Goal: Check status

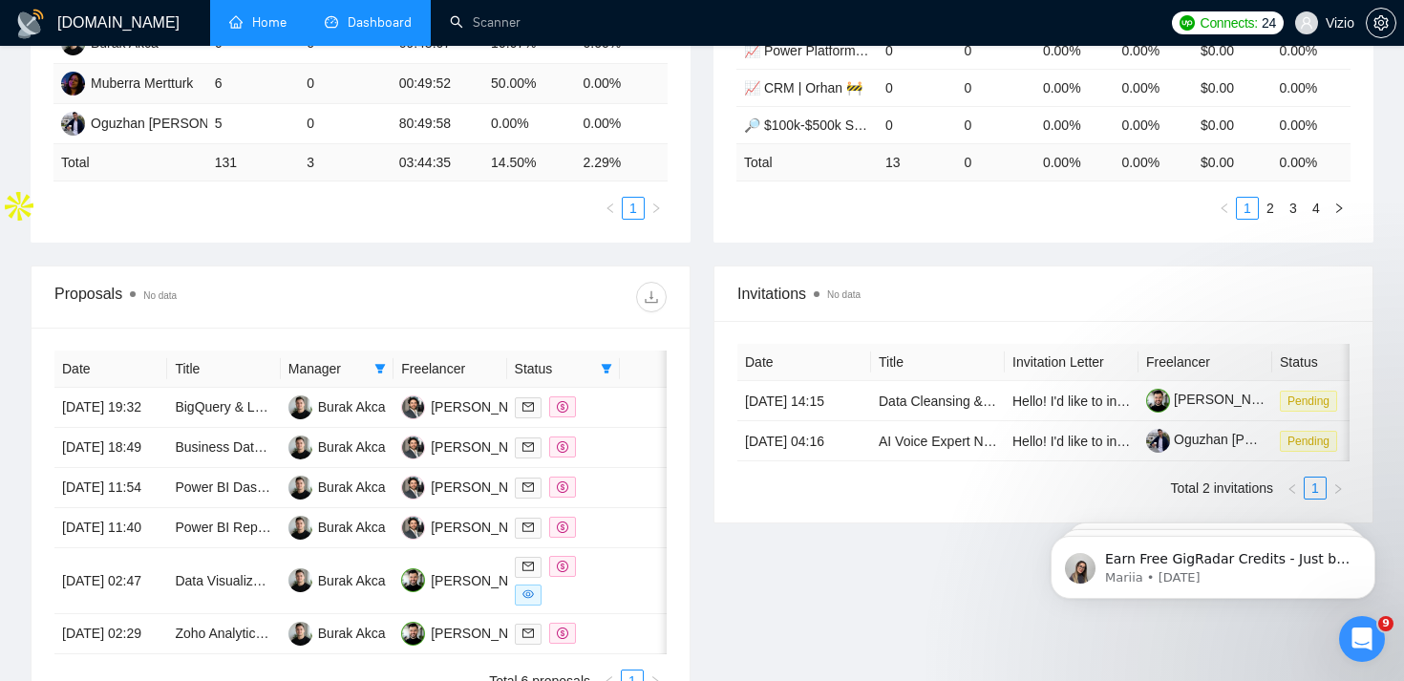
scroll to position [514, 0]
click at [277, 31] on link "Home" at bounding box center [257, 22] width 57 height 16
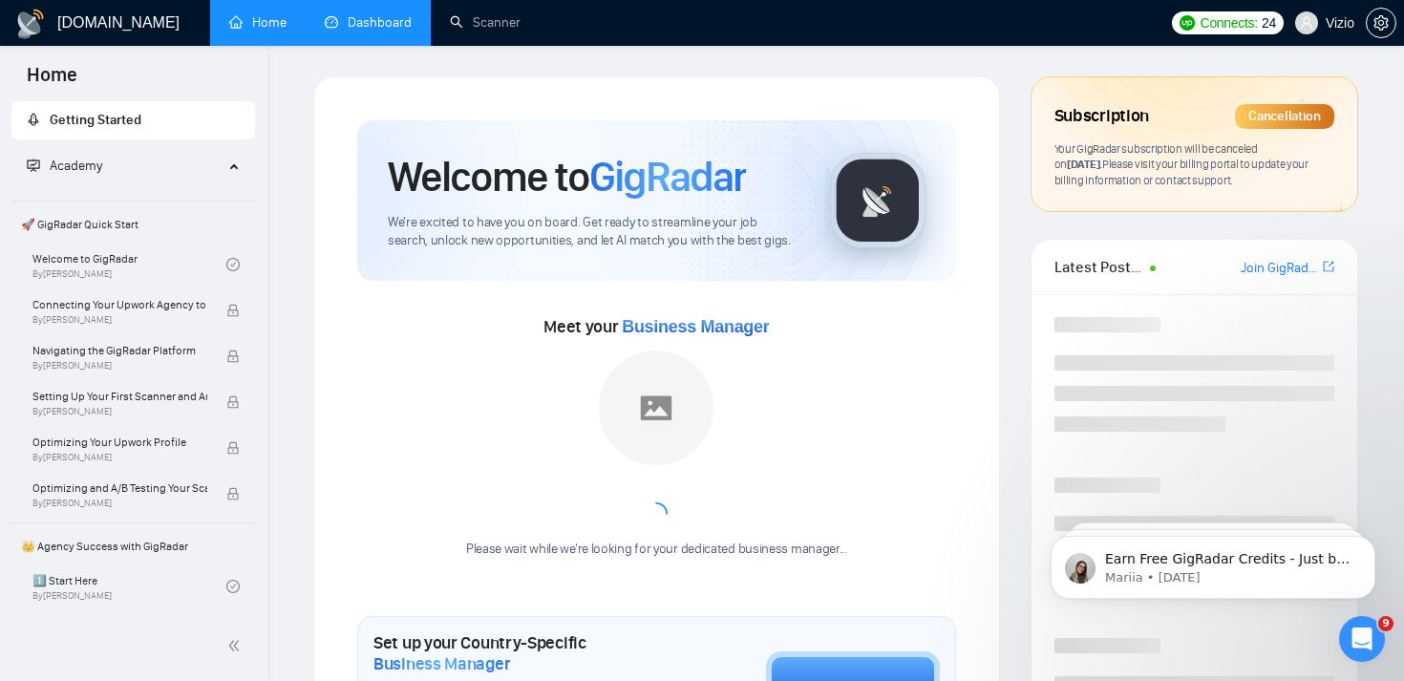
click at [354, 29] on link "Dashboard" at bounding box center [368, 22] width 87 height 16
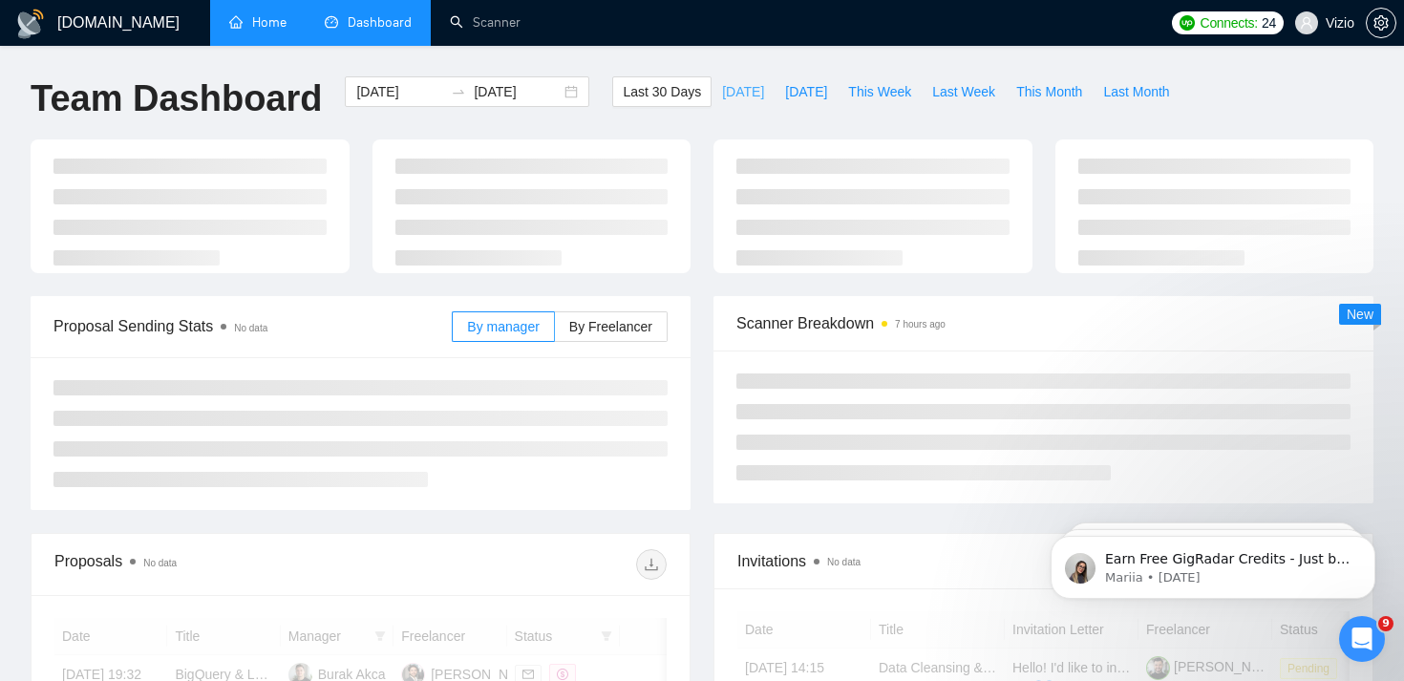
click at [722, 93] on span "[DATE]" at bounding box center [743, 91] width 42 height 21
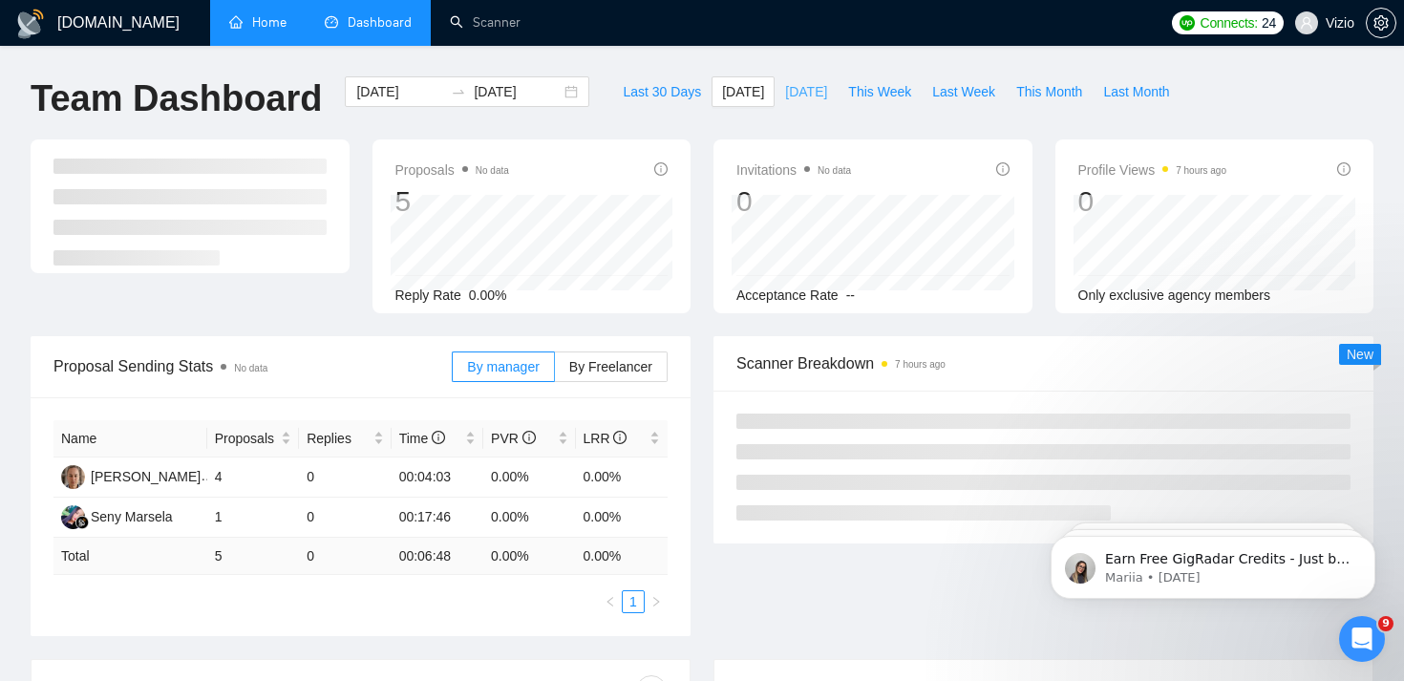
click at [792, 95] on span "[DATE]" at bounding box center [806, 91] width 42 height 21
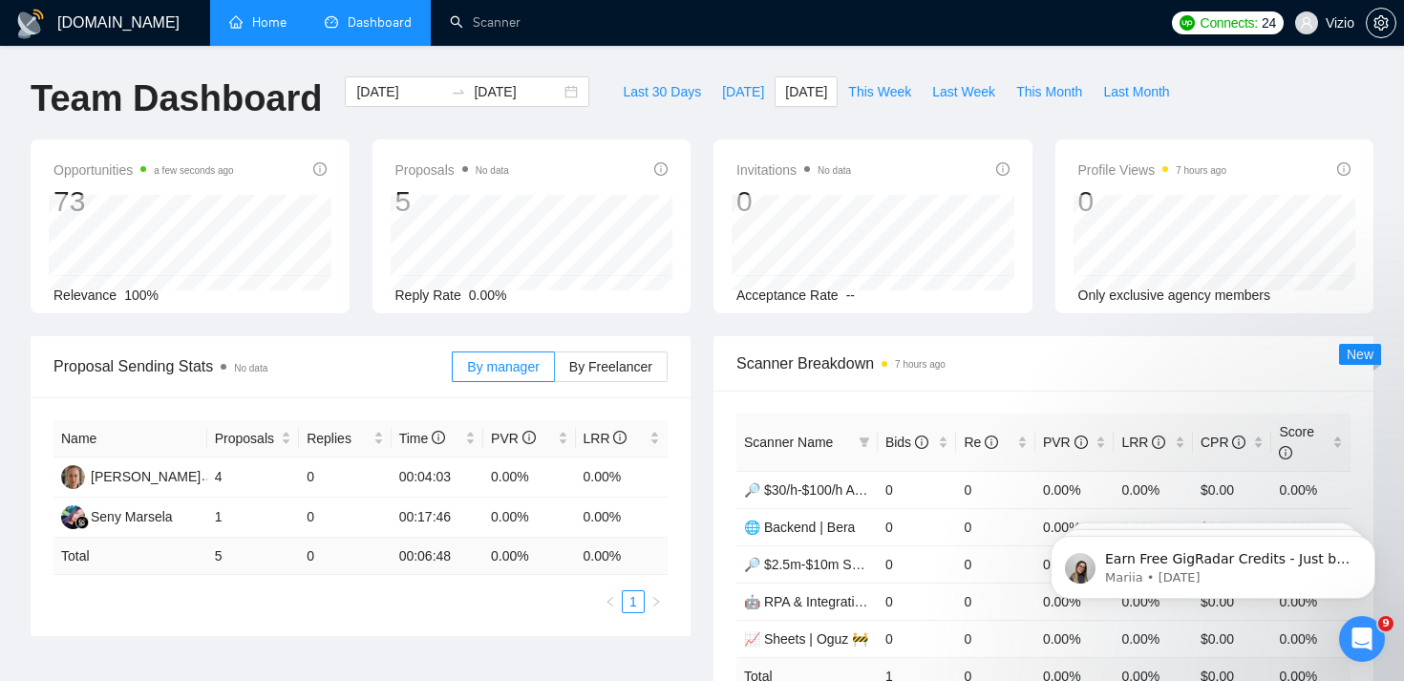
type input "[DATE]"
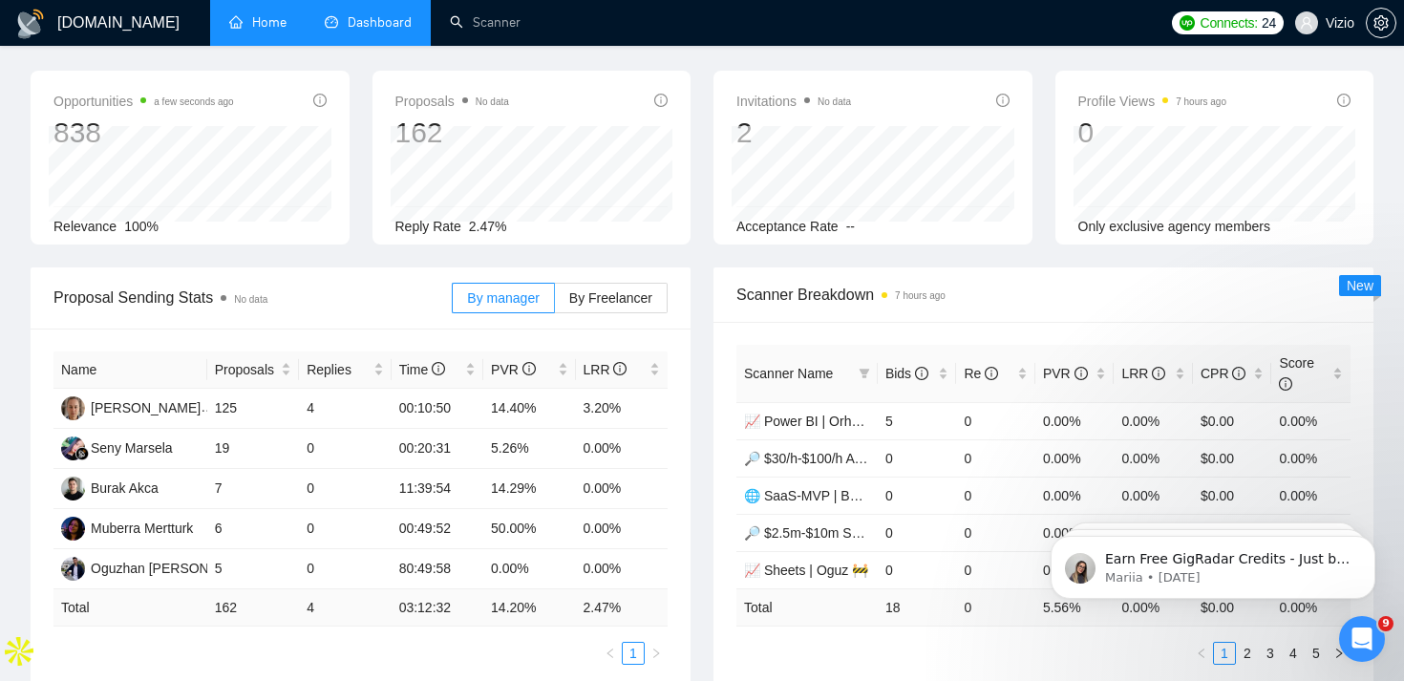
scroll to position [119, 0]
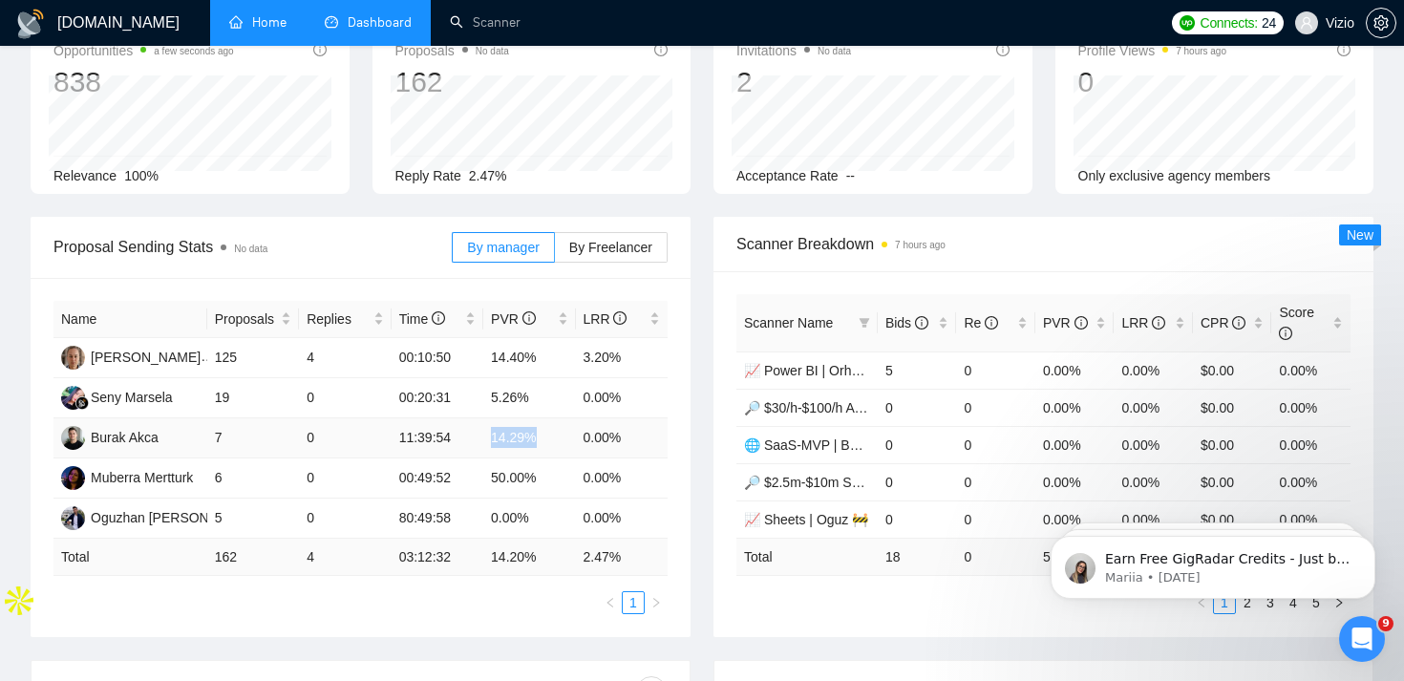
drag, startPoint x: 473, startPoint y: 432, endPoint x: 564, endPoint y: 432, distance: 91.7
click at [564, 432] on tr "Burak Akca 7 0 11:39:54 14.29% 0.00%" at bounding box center [360, 438] width 614 height 40
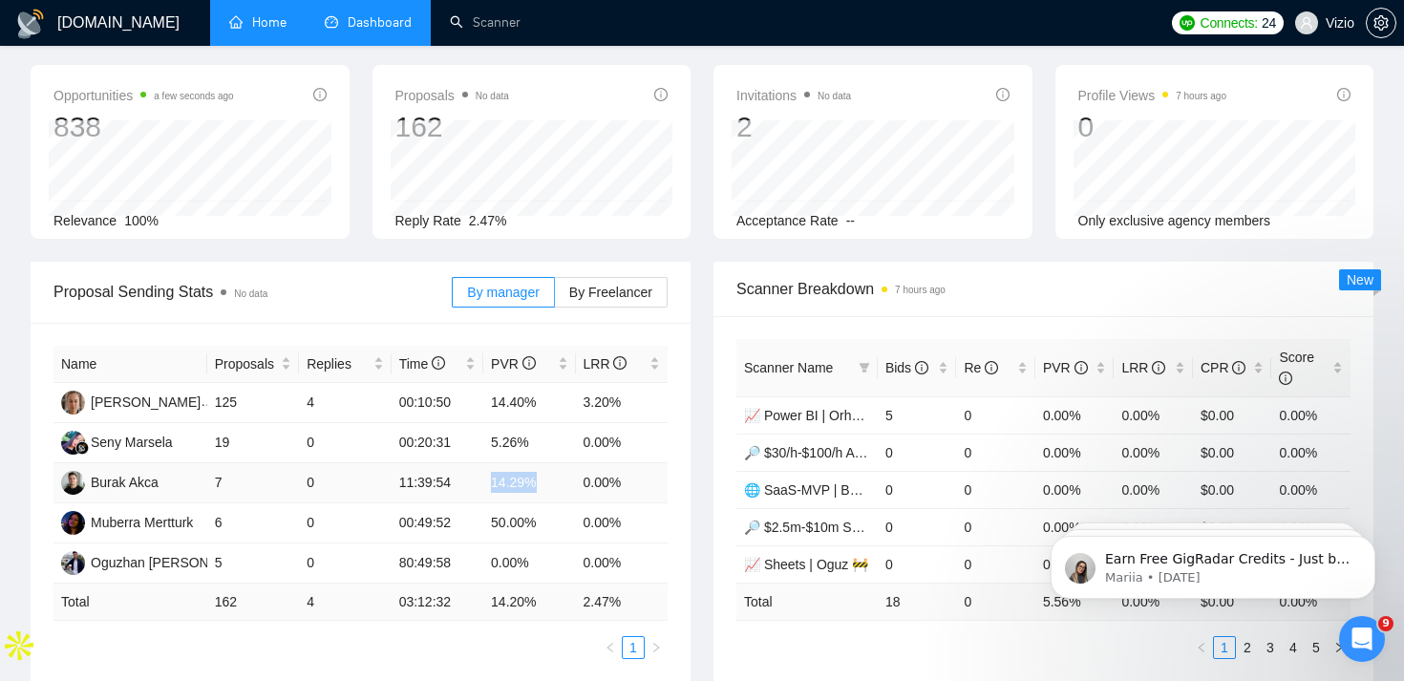
scroll to position [79, 0]
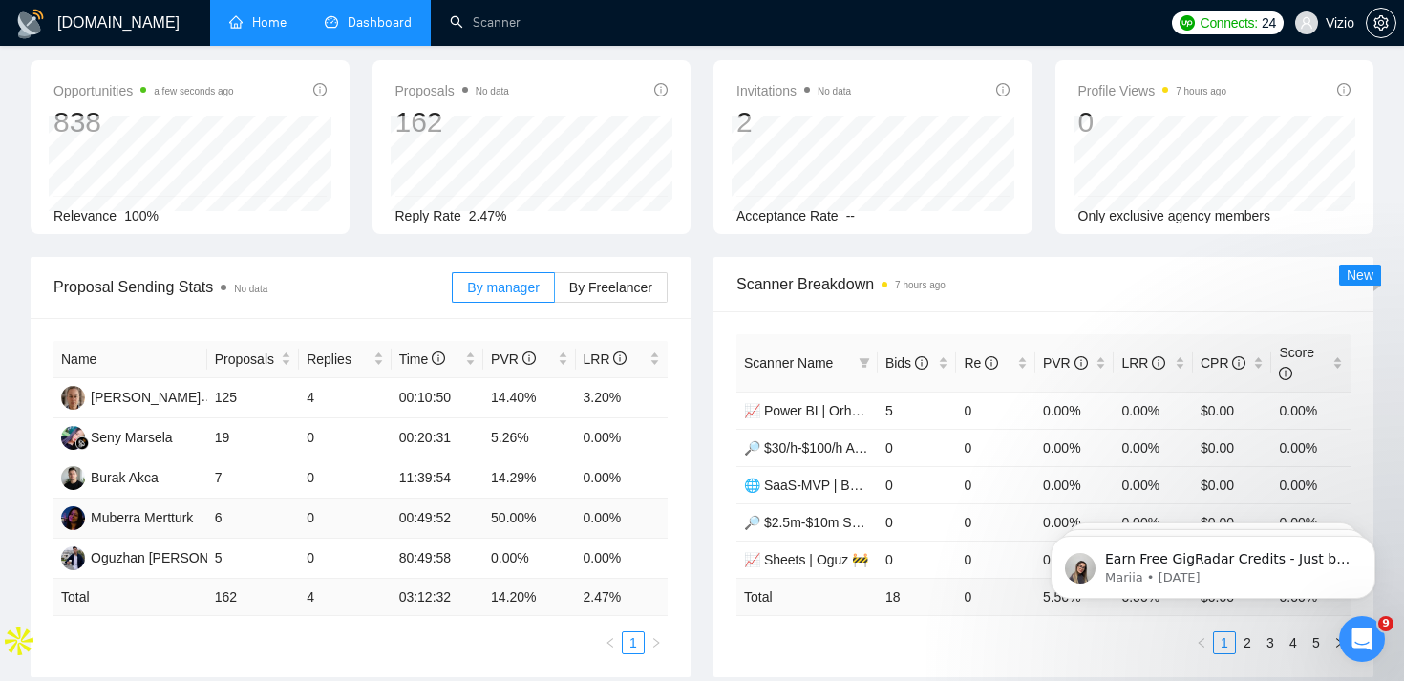
drag, startPoint x: 488, startPoint y: 517, endPoint x: 586, endPoint y: 524, distance: 98.7
click at [574, 519] on td "50.00%" at bounding box center [529, 519] width 92 height 40
click at [564, 522] on td "50.00%" at bounding box center [529, 519] width 92 height 40
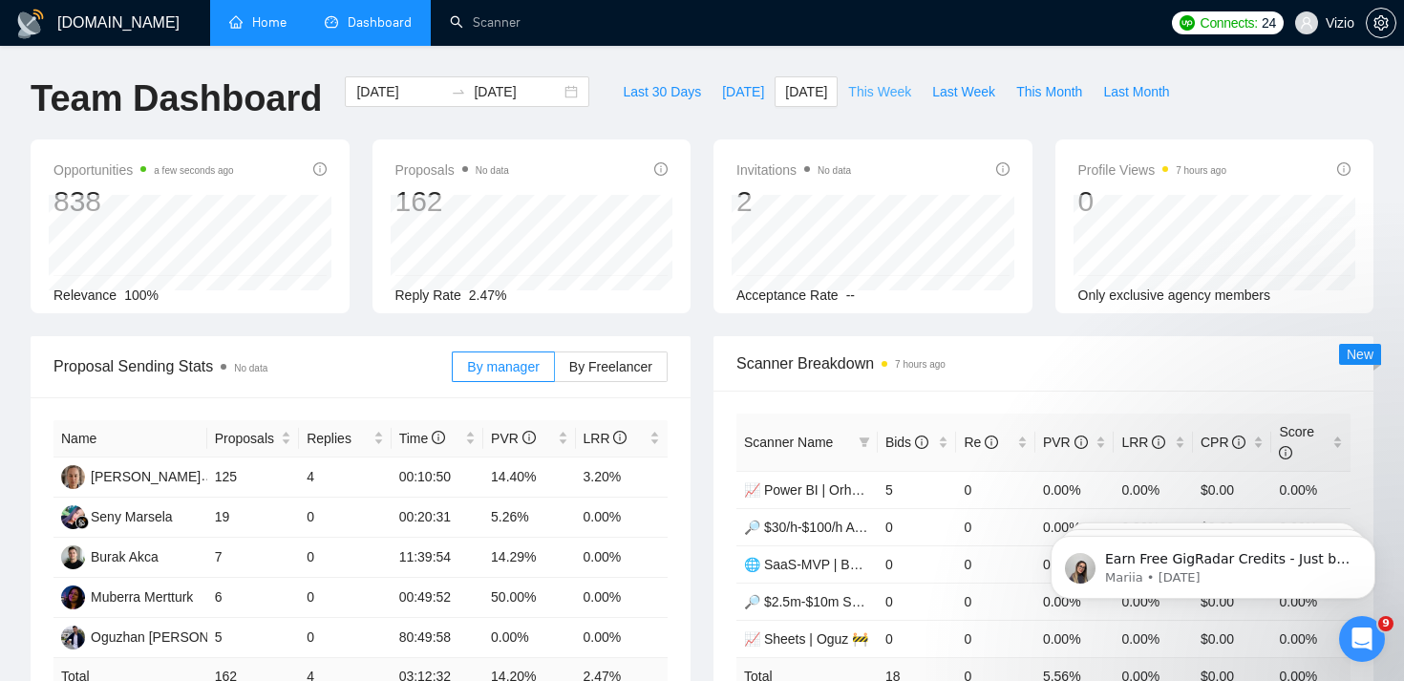
click at [889, 83] on span "This Week" at bounding box center [879, 91] width 63 height 21
type input "[DATE]"
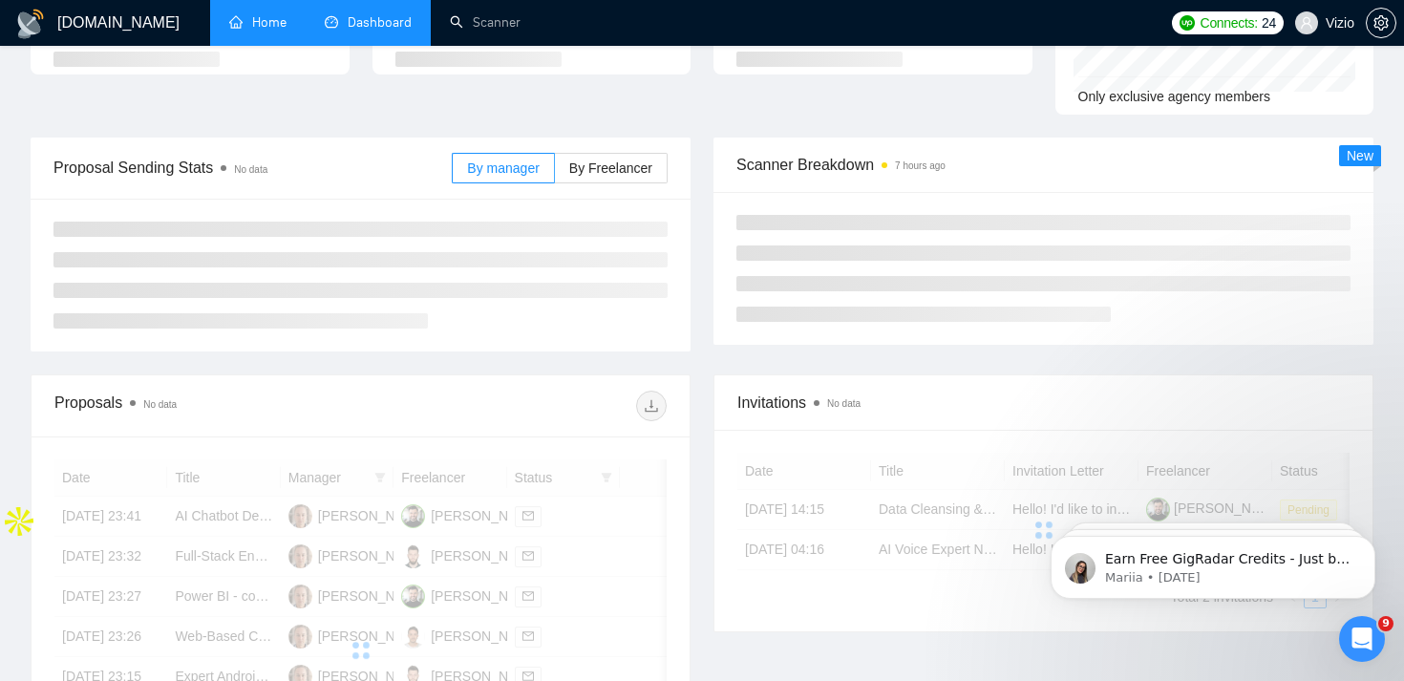
scroll to position [162, 0]
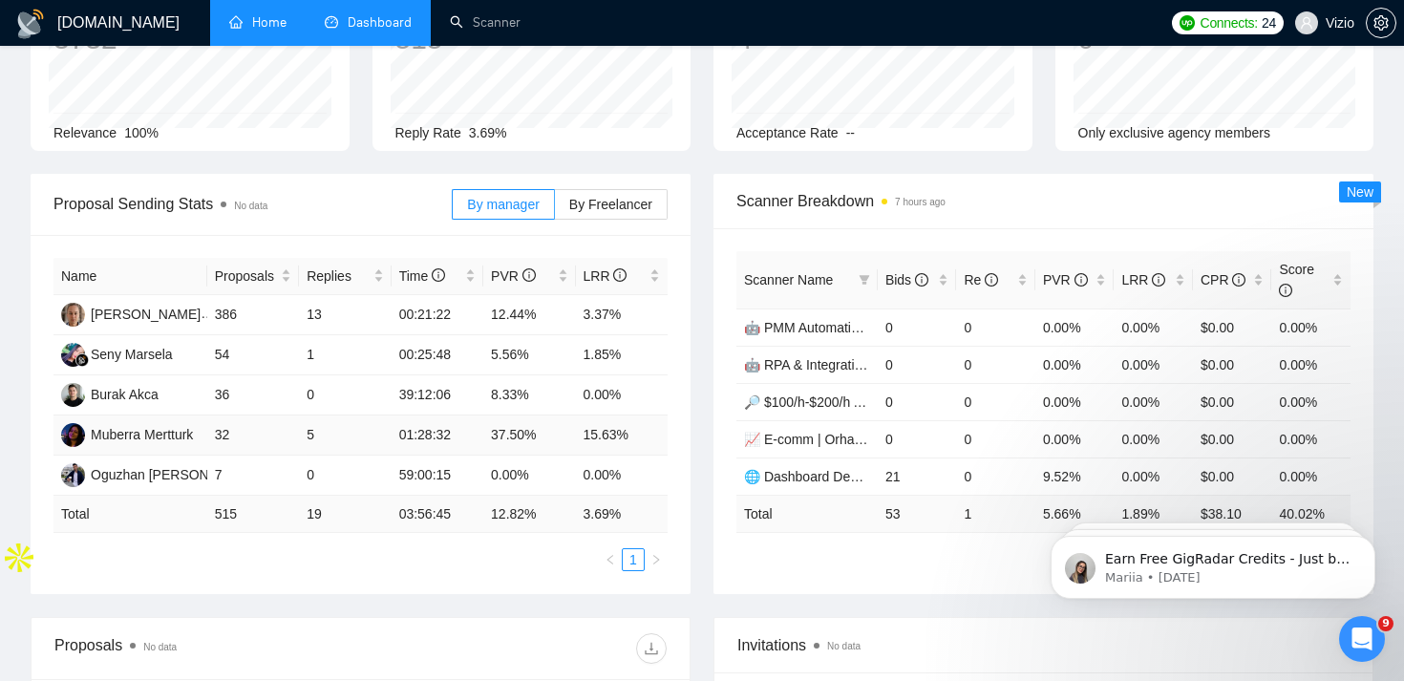
drag, startPoint x: 579, startPoint y: 445, endPoint x: 677, endPoint y: 458, distance: 99.3
click at [604, 445] on td "15.63%" at bounding box center [622, 435] width 93 height 40
drag, startPoint x: 650, startPoint y: 435, endPoint x: 488, endPoint y: 434, distance: 161.4
click at [488, 435] on tr "Muberra Mertturk 32 5 01:28:32 37.50% 15.63%" at bounding box center [360, 435] width 614 height 40
click at [505, 435] on td "37.50%" at bounding box center [529, 435] width 92 height 40
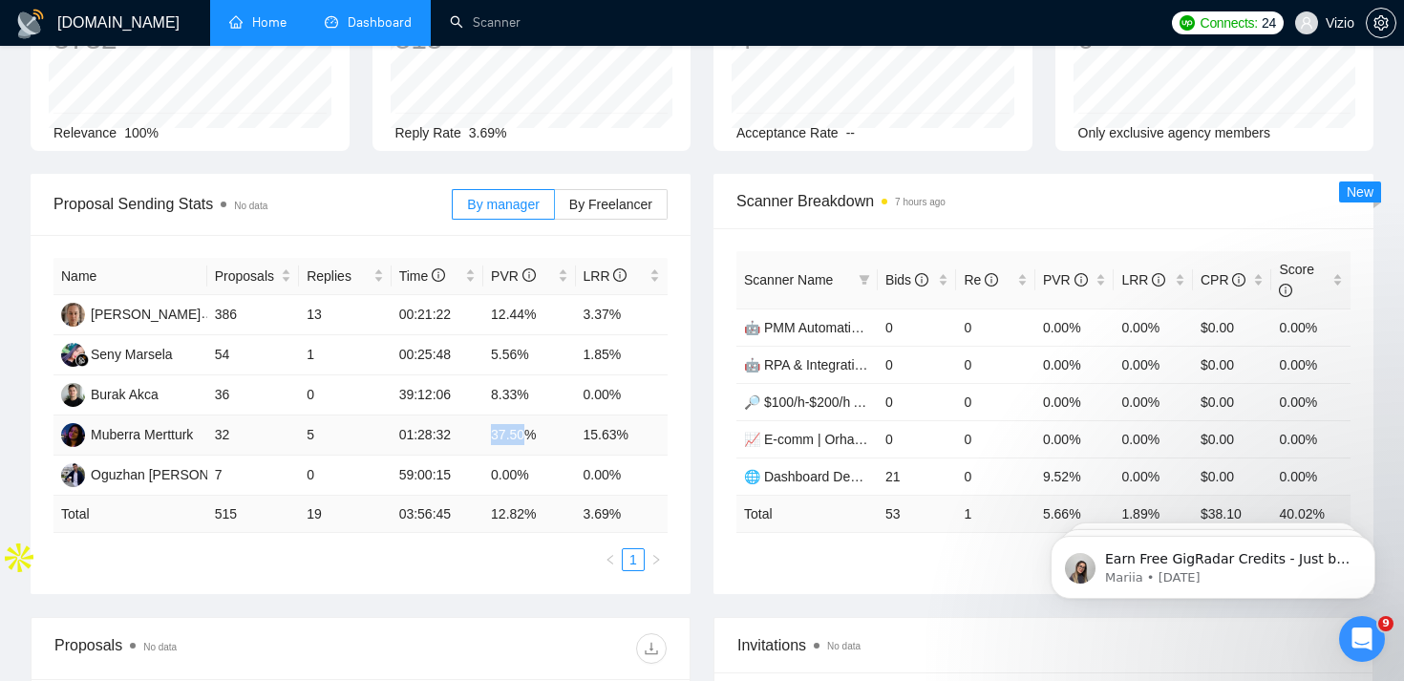
click at [505, 435] on td "37.50%" at bounding box center [529, 435] width 92 height 40
click at [531, 436] on td "37.50%" at bounding box center [529, 435] width 92 height 40
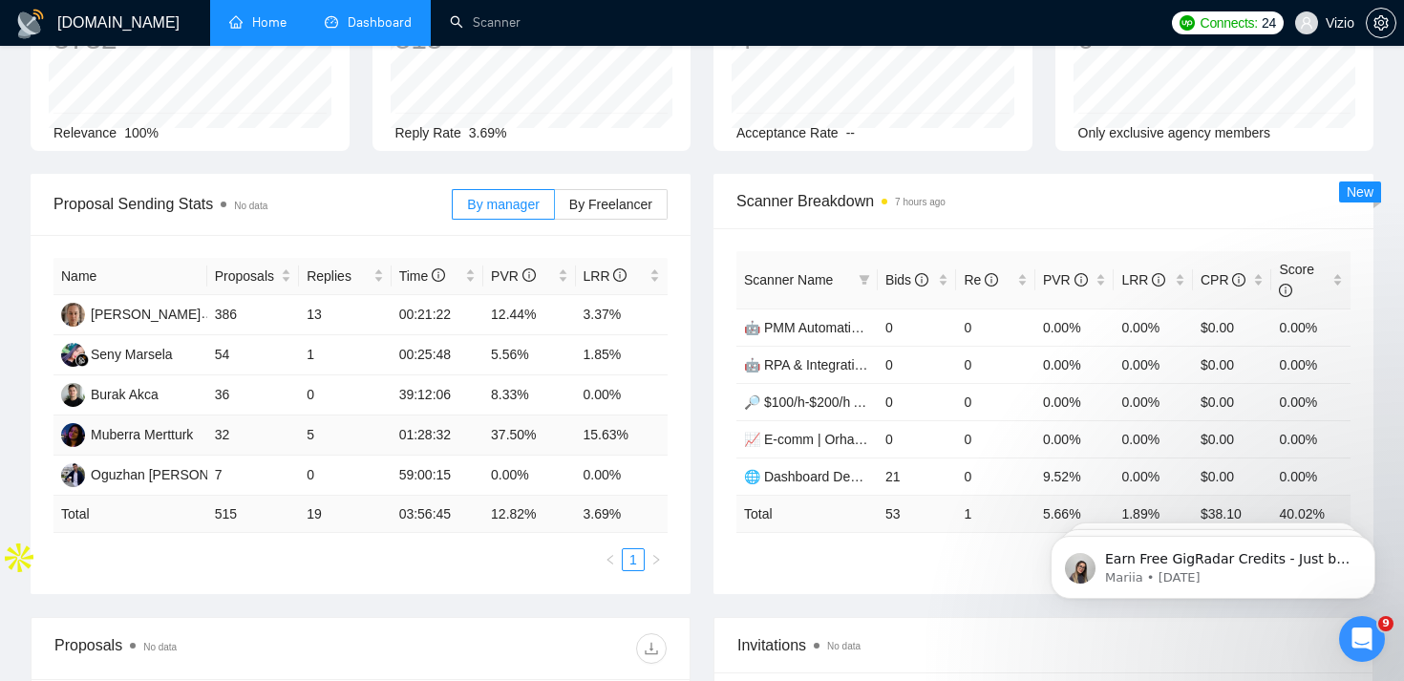
click at [588, 436] on td "15.63%" at bounding box center [622, 435] width 93 height 40
click at [587, 436] on td "15.63%" at bounding box center [622, 435] width 93 height 40
